Goal: Task Accomplishment & Management: Manage account settings

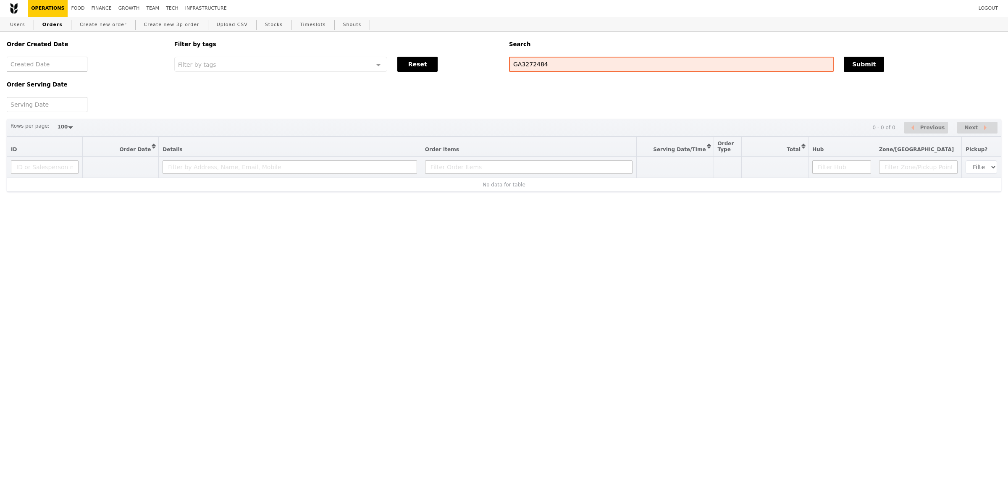
select select "100"
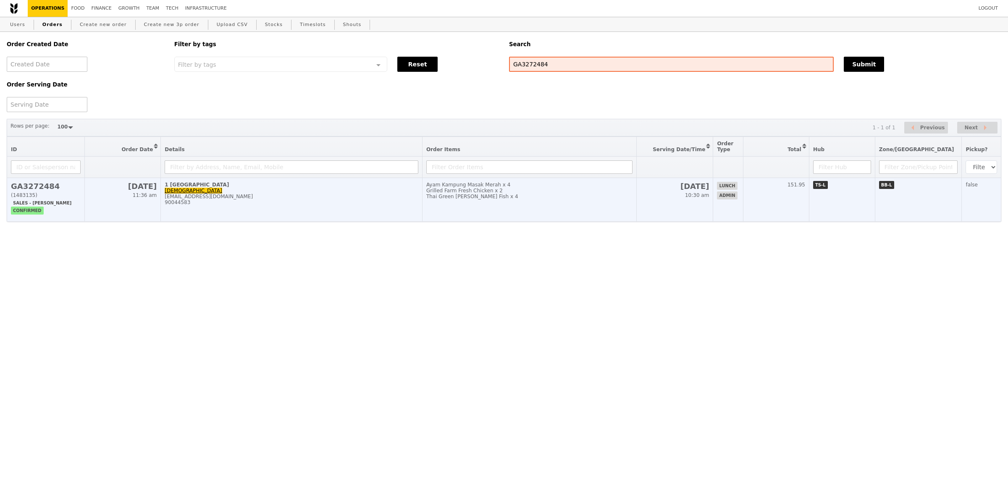
click at [476, 197] on div "Thai Green [PERSON_NAME] Fish x 4" at bounding box center [529, 197] width 206 height 6
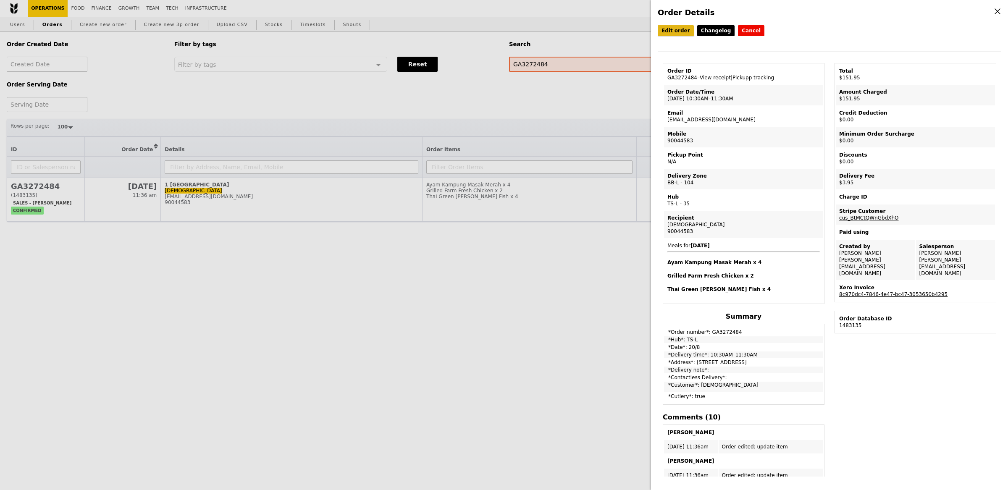
click at [675, 31] on link "Edit order" at bounding box center [675, 30] width 36 height 11
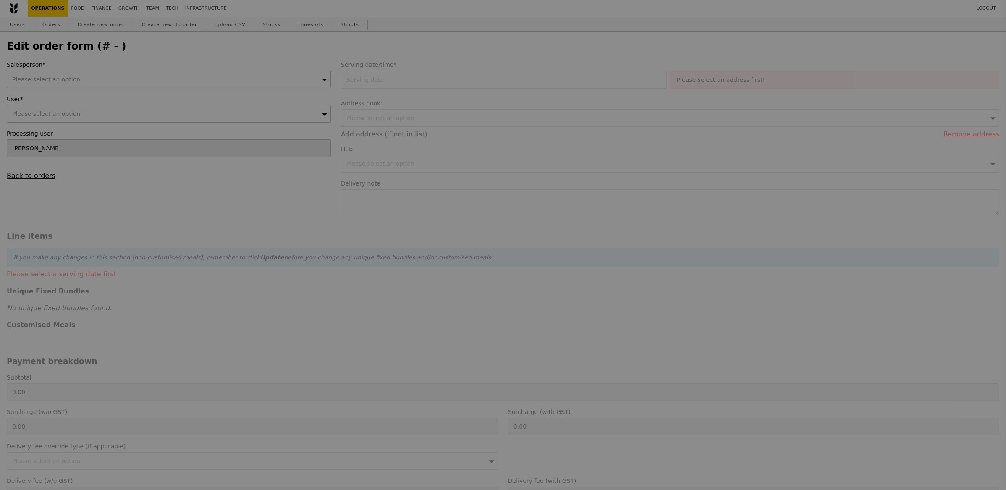
type input "20 Aug 2025"
type input "148.00"
type input "3.62"
type input "3.95"
type input "151.95"
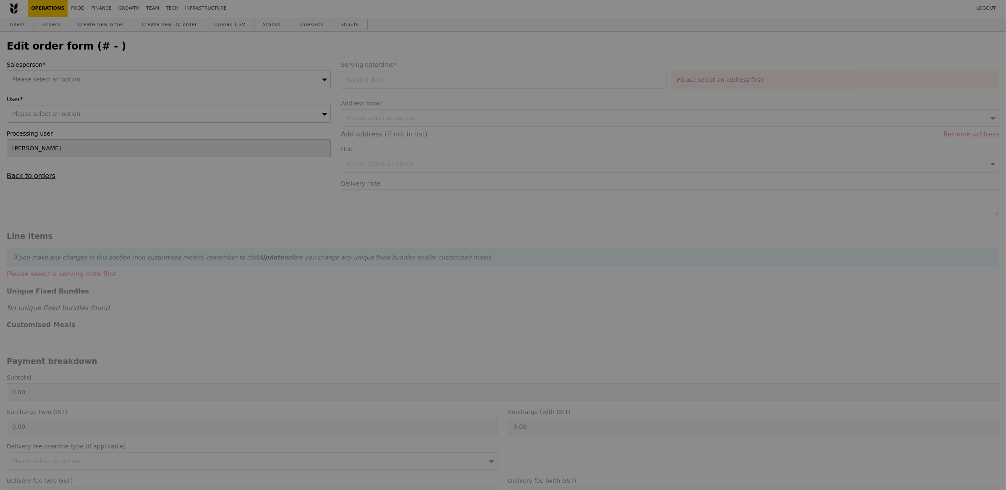
type input "Loading..."
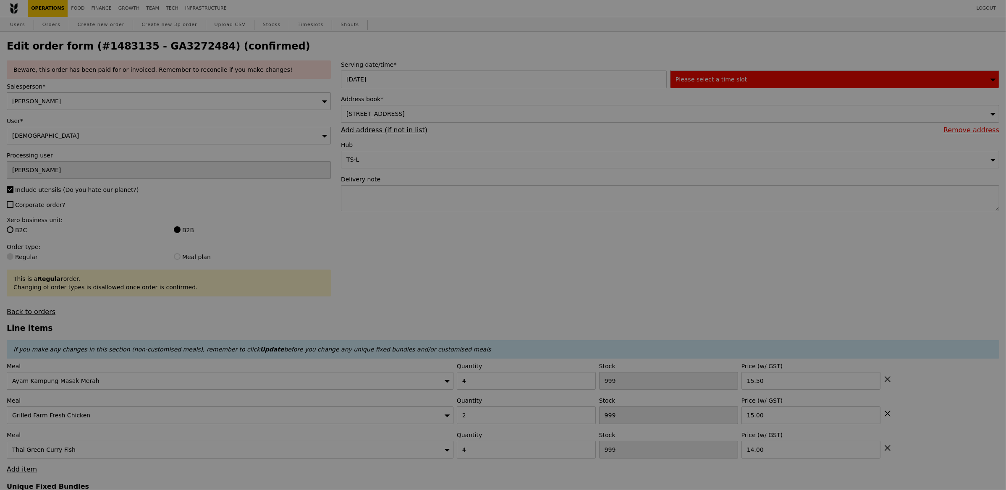
type input "6"
type input "0"
type input "7"
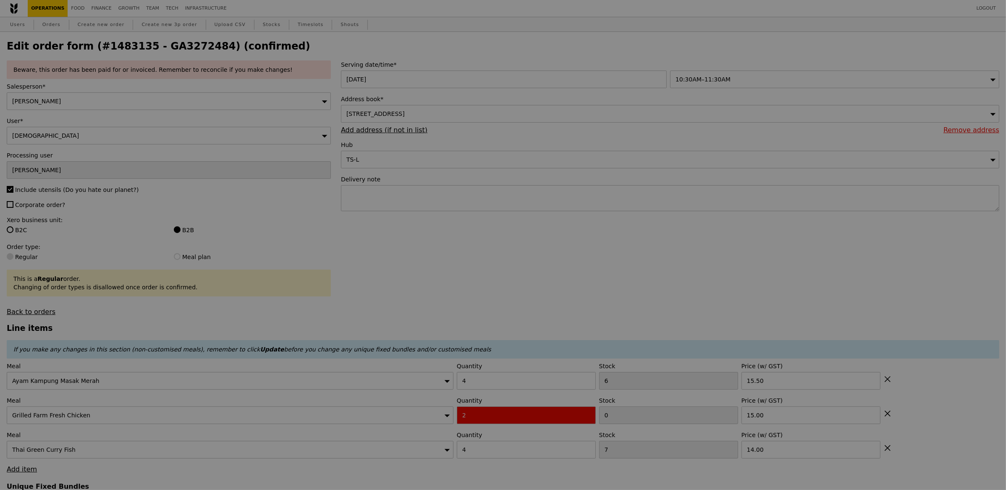
type input "Update"
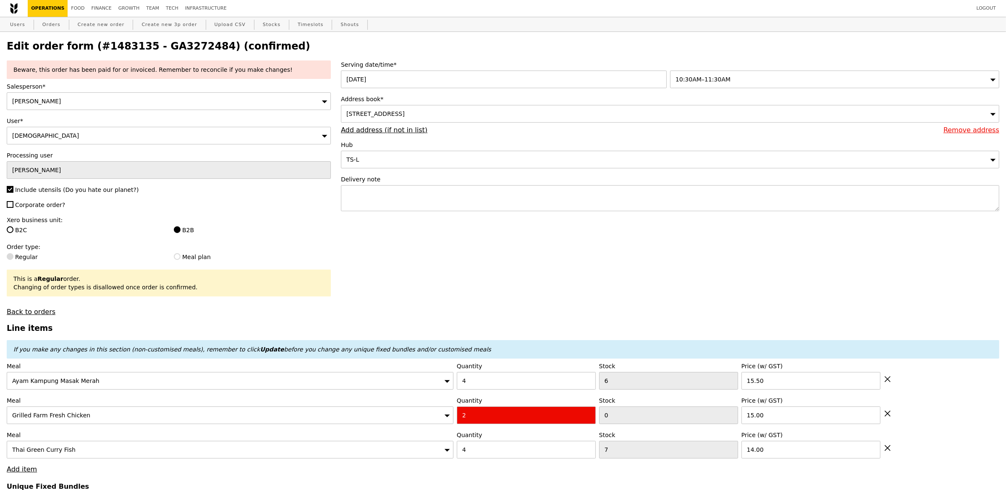
select select "100"
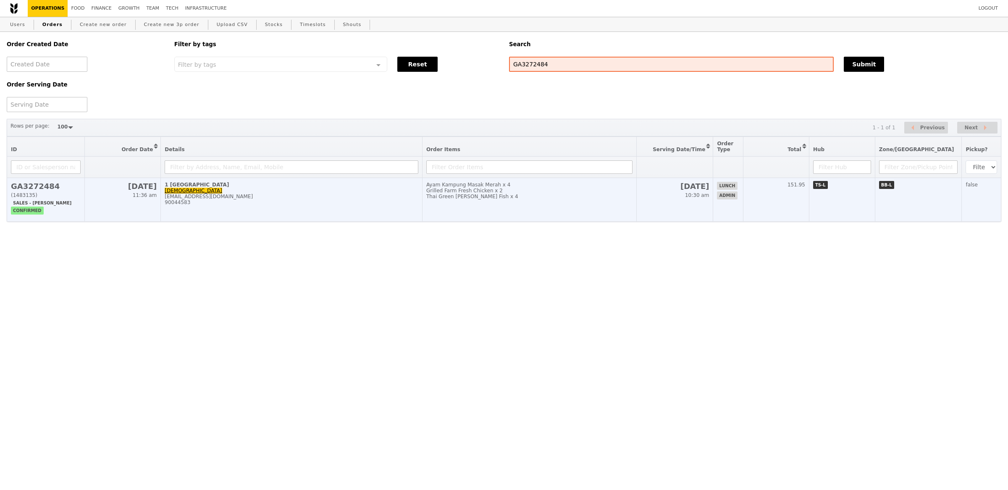
click at [330, 210] on td "1 International Business Park Jesque Poh jesque.poh@clariant.com 90044583" at bounding box center [292, 200] width 262 height 44
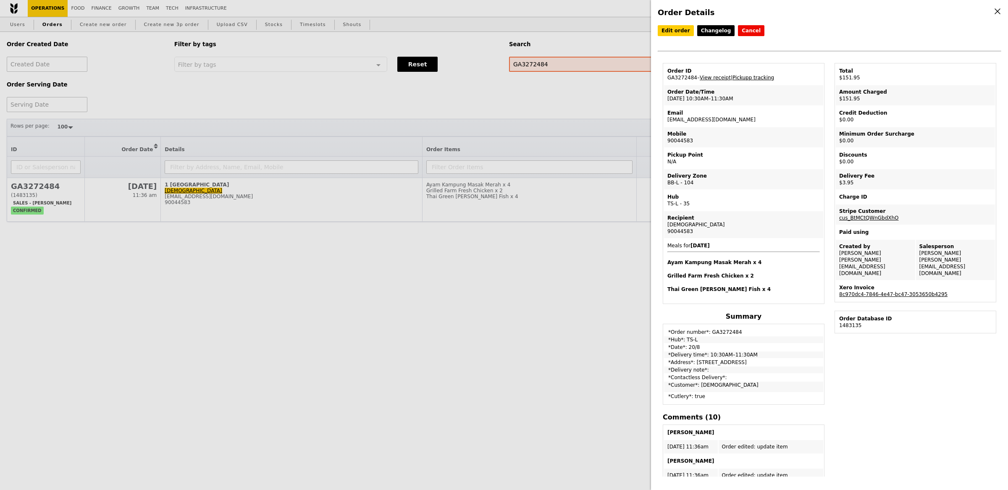
click at [750, 75] on link "Pickupp tracking" at bounding box center [753, 78] width 42 height 6
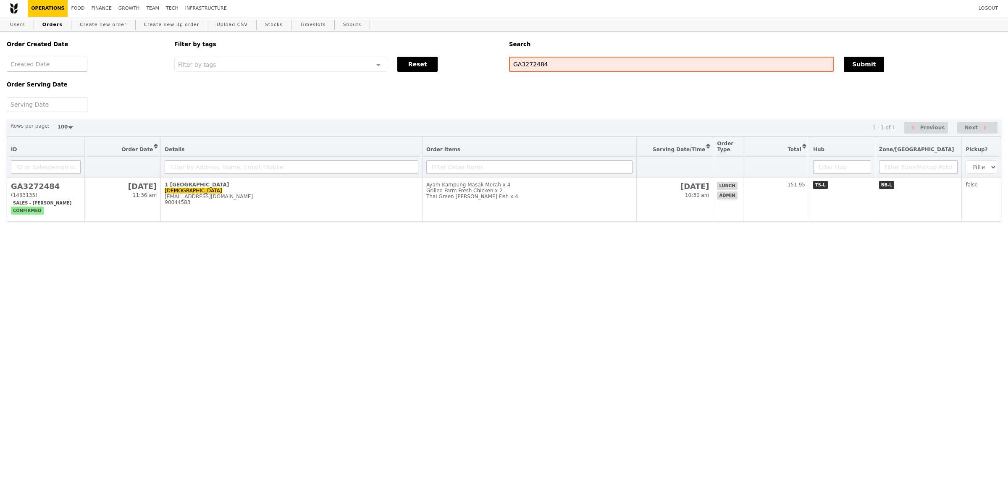
select select "100"
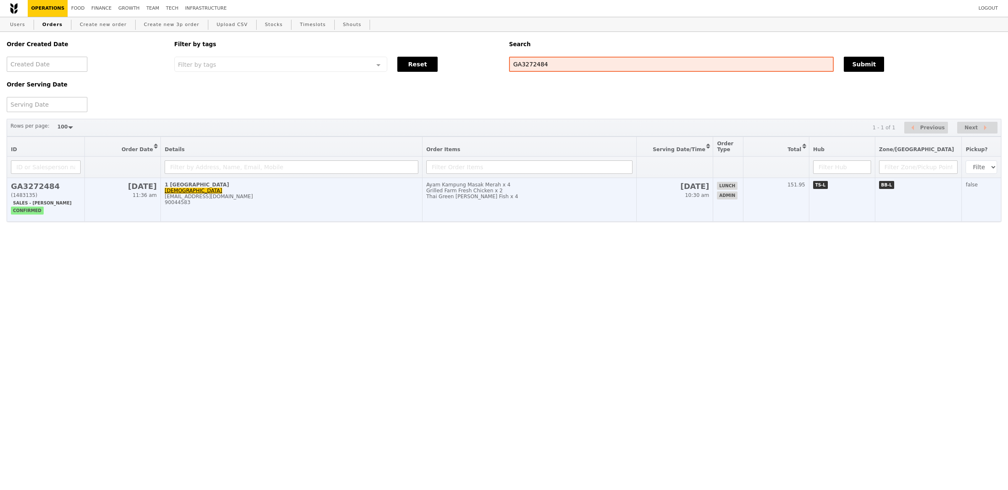
click at [484, 188] on div "Grilled Farm Fresh Chicken x 2" at bounding box center [529, 191] width 206 height 6
